Goal: Obtain resource: Download file/media

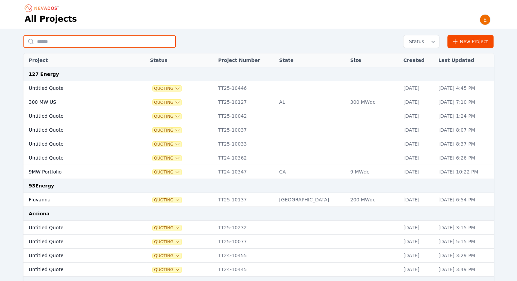
click at [78, 41] on input "text" at bounding box center [99, 41] width 152 height 12
type input "*"
type input "***"
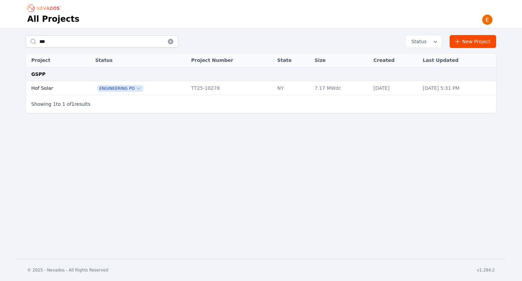
click at [72, 87] on td "Hof Solar" at bounding box center [53, 88] width 54 height 14
click at [229, 90] on td "TT25-10278" at bounding box center [231, 88] width 86 height 14
click at [204, 91] on td "TT25-10278" at bounding box center [231, 88] width 86 height 14
click at [70, 90] on td "Hof Solar" at bounding box center [53, 88] width 54 height 14
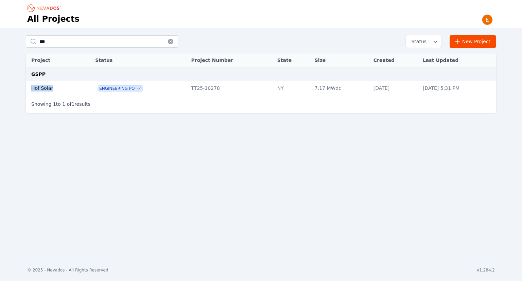
click at [70, 90] on td "Hof Solar" at bounding box center [53, 88] width 54 height 14
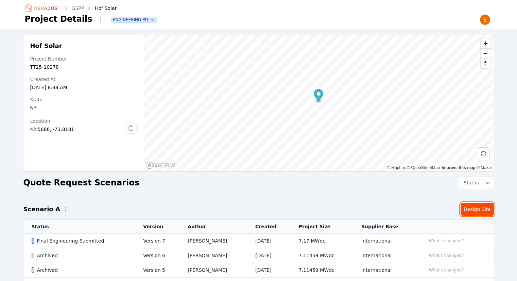
click at [484, 209] on link "Design Site" at bounding box center [477, 209] width 33 height 13
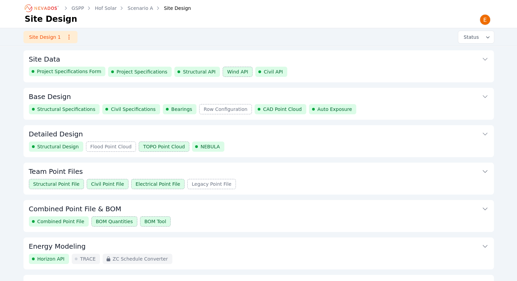
scroll to position [52, 0]
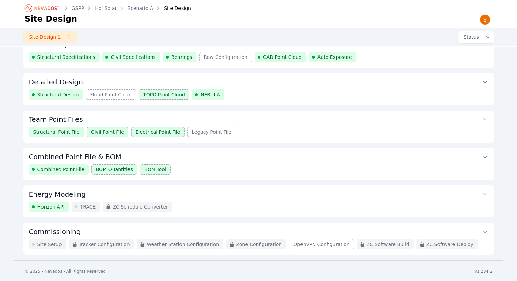
click at [299, 157] on button "Combined Point File & BOM" at bounding box center [259, 156] width 460 height 16
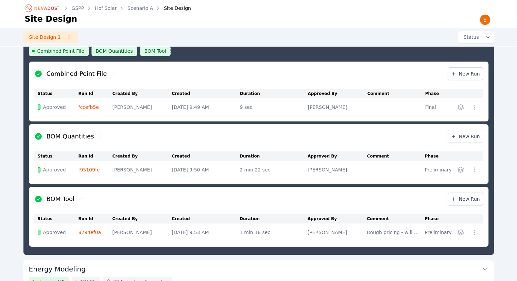
scroll to position [182, 0]
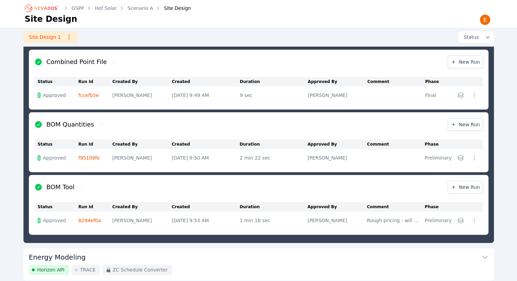
click at [81, 215] on td "8294ef0a" at bounding box center [95, 221] width 34 height 18
click at [85, 219] on link "8294ef0a" at bounding box center [89, 220] width 23 height 5
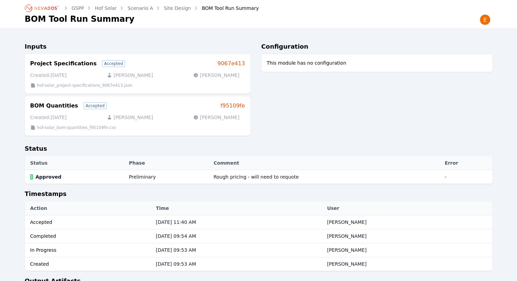
click at [169, 9] on link "Site Design" at bounding box center [177, 8] width 27 height 7
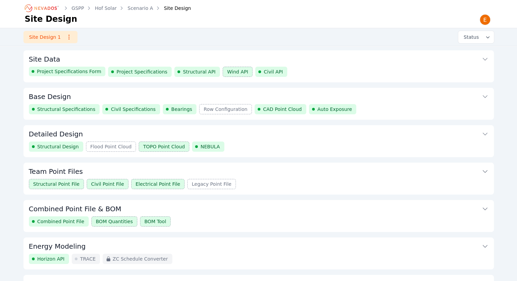
click at [179, 213] on button "Combined Point File & BOM" at bounding box center [259, 208] width 460 height 16
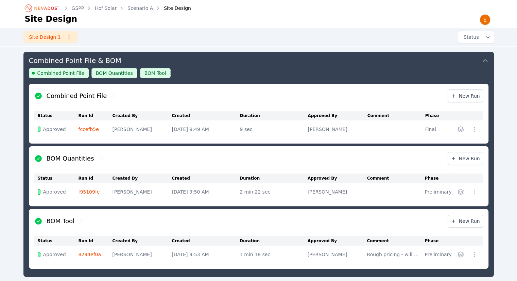
click at [94, 191] on link "f95109fe" at bounding box center [88, 191] width 21 height 5
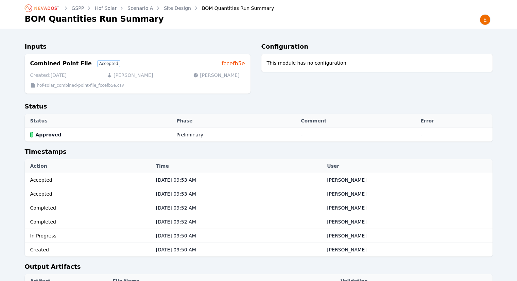
click at [173, 5] on link "Site Design" at bounding box center [177, 8] width 27 height 7
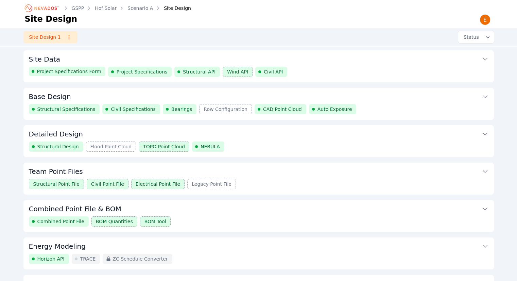
click at [122, 205] on button "Combined Point File & BOM" at bounding box center [259, 208] width 460 height 16
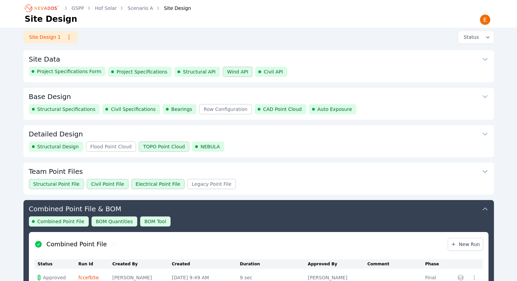
scroll to position [148, 0]
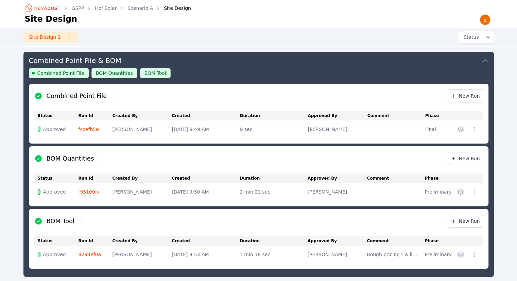
click at [88, 129] on link "fccefb5e" at bounding box center [89, 129] width 20 height 5
